Goal: Information Seeking & Learning: Learn about a topic

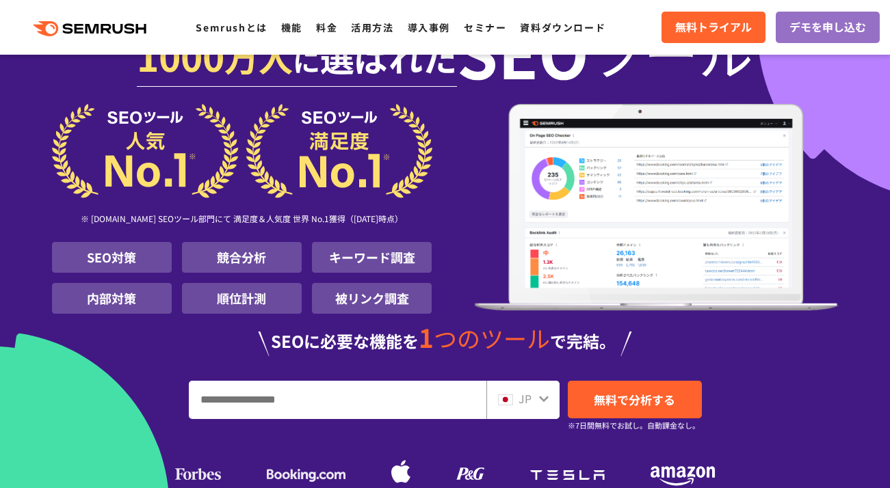
scroll to position [111, 0]
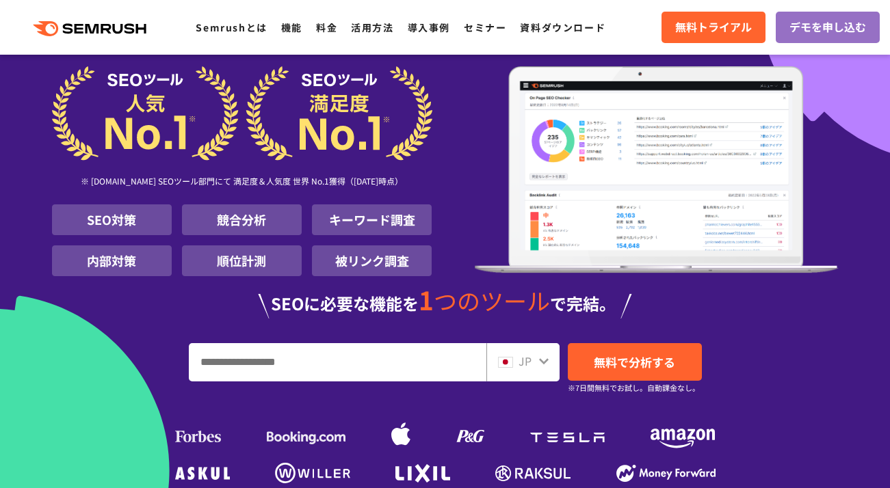
click at [328, 358] on input "URL、キーワードを入力してください" at bounding box center [337, 362] width 296 height 37
type input "*******"
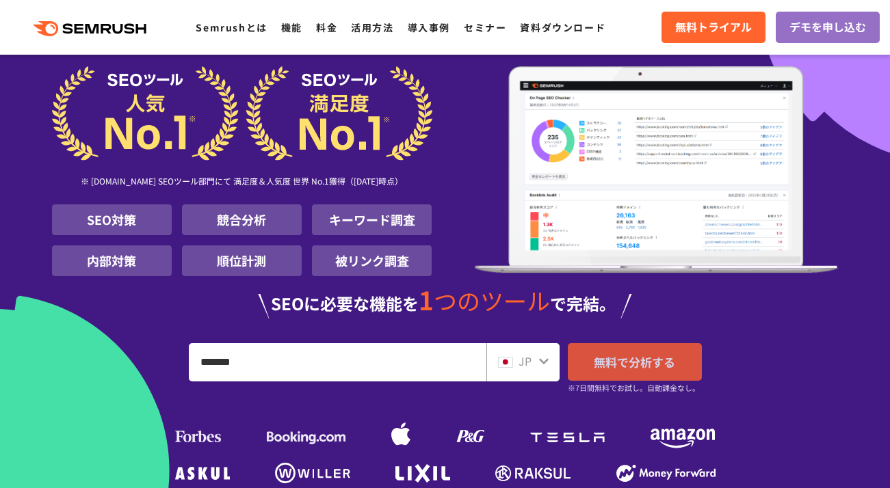
click at [622, 365] on span "無料で分析する" at bounding box center [634, 362] width 81 height 17
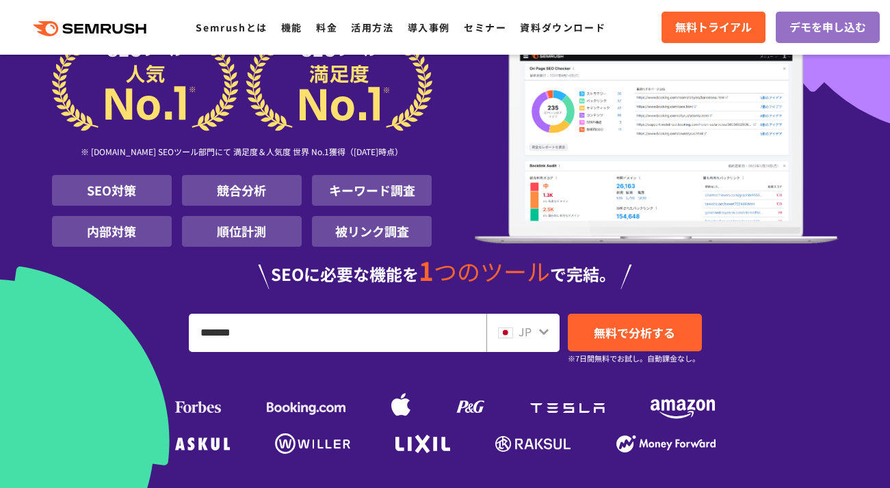
scroll to position [153, 0]
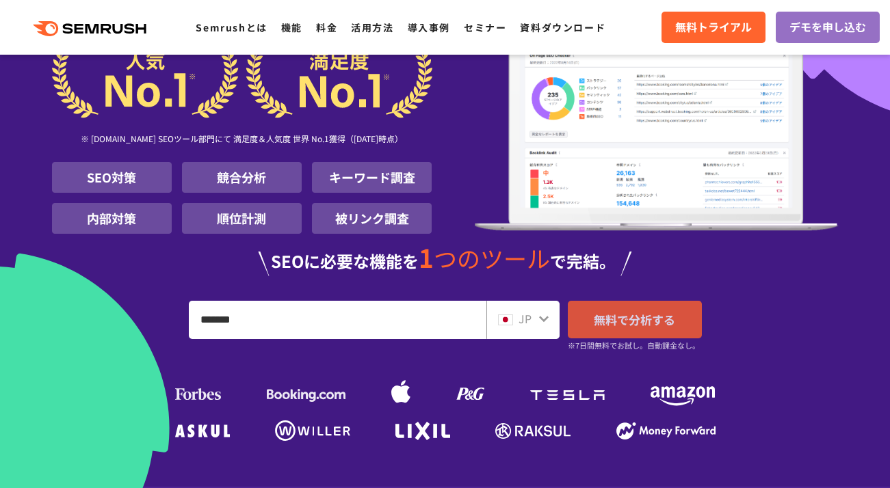
click at [603, 315] on span "無料で分析する" at bounding box center [634, 319] width 81 height 17
click at [654, 316] on span "無料で分析する" at bounding box center [634, 319] width 81 height 17
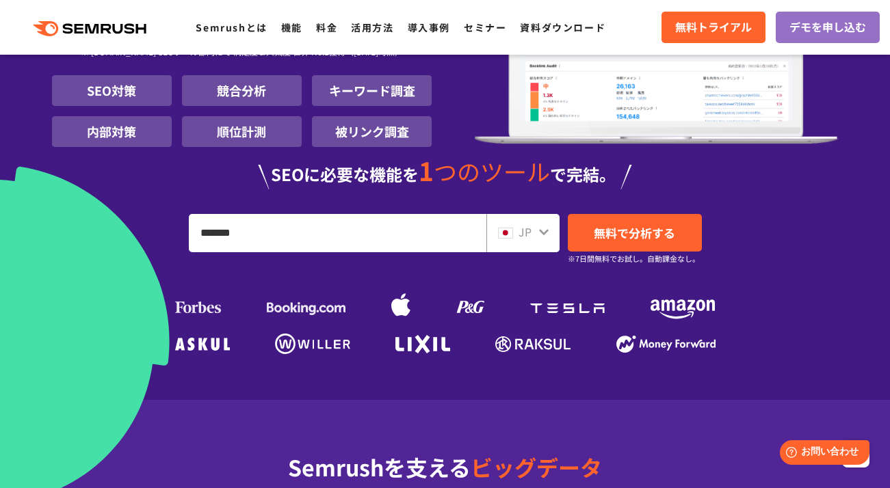
scroll to position [0, 0]
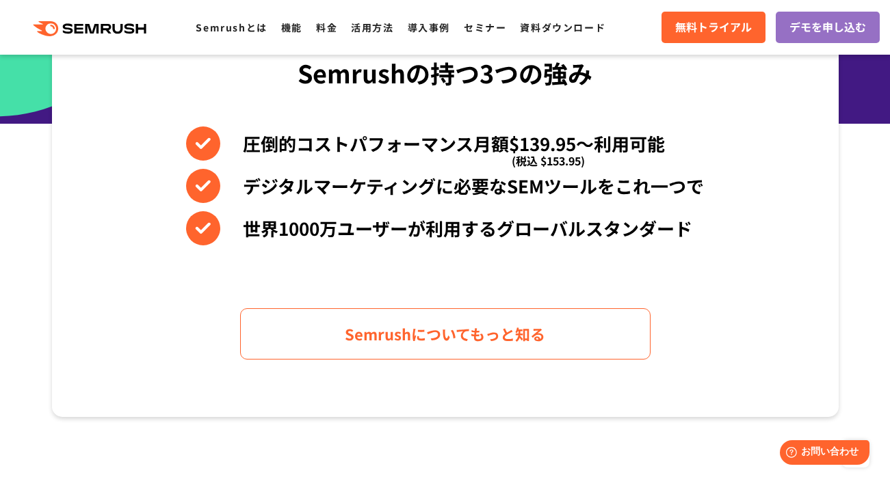
scroll to position [599, 0]
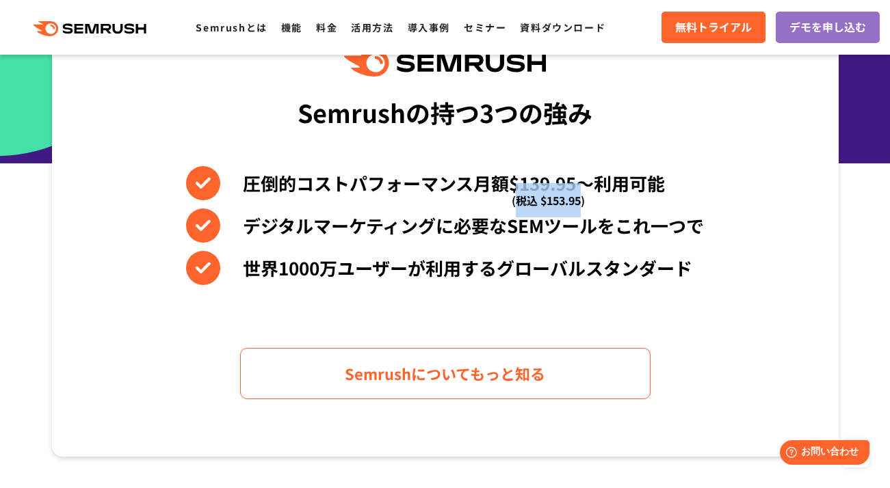
drag, startPoint x: 517, startPoint y: 198, endPoint x: 581, endPoint y: 200, distance: 64.3
click at [581, 200] on span "(税込 $153.95)" at bounding box center [548, 200] width 73 height 34
copy span "税込 $153.95"
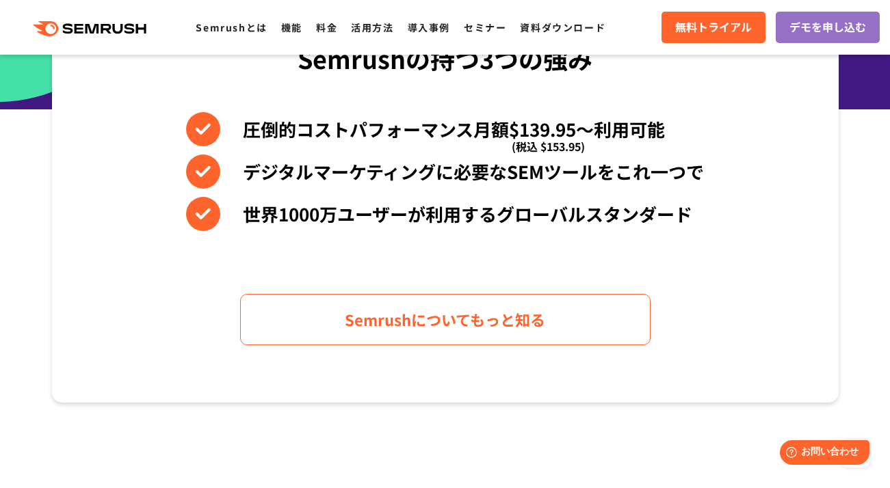
click at [634, 286] on div "Semrushの持つ3つの強み 圧倒的コストパフォーマンス月額$139.95〜利用可能 (税込 $153.95) デジタルマーケティングに必要なSEMツールを…" at bounding box center [445, 170] width 786 height 464
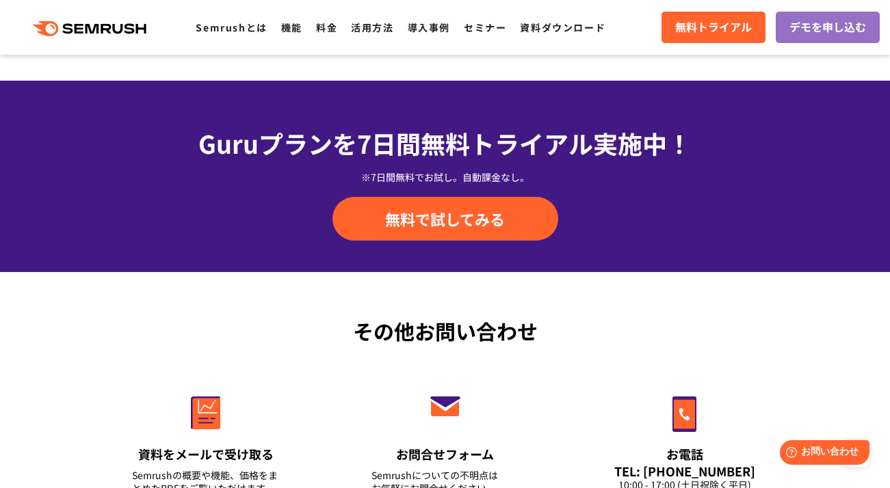
scroll to position [4920, 0]
